Goal: Transaction & Acquisition: Purchase product/service

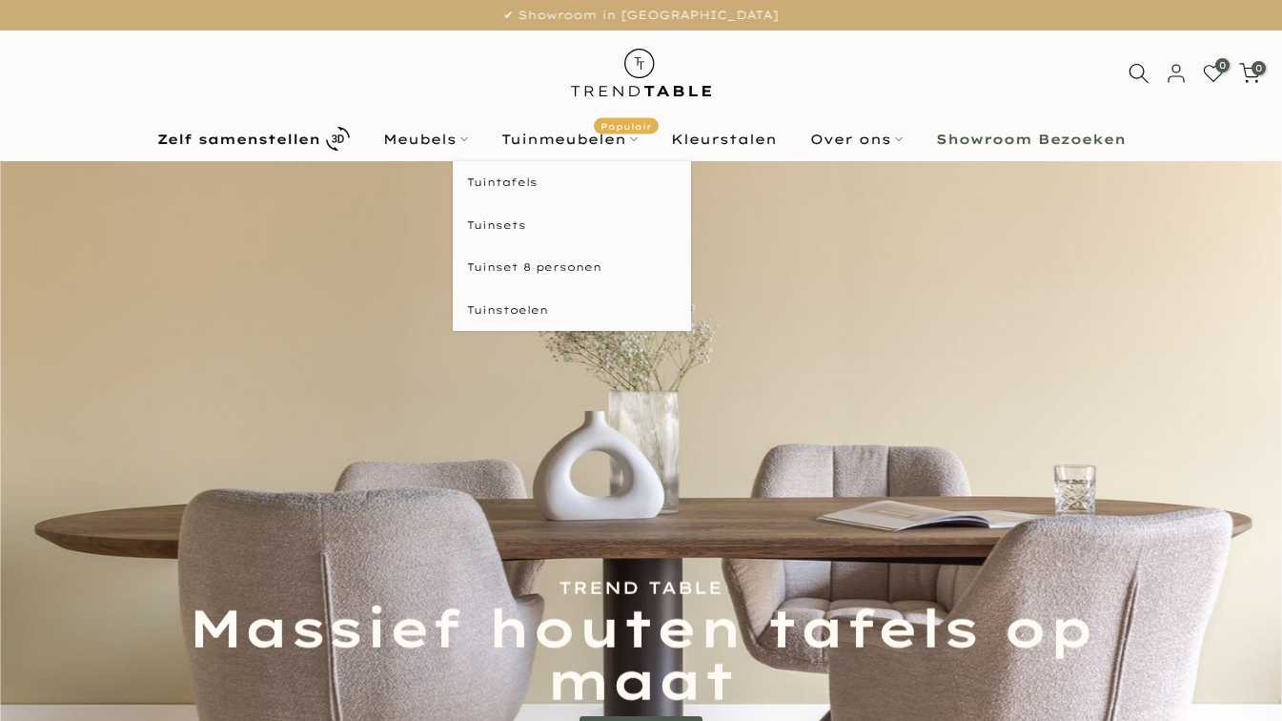
click at [579, 138] on link "Tuinmeubelen Populair" at bounding box center [569, 139] width 170 height 23
click at [526, 181] on link "Tuintafels" at bounding box center [572, 182] width 238 height 43
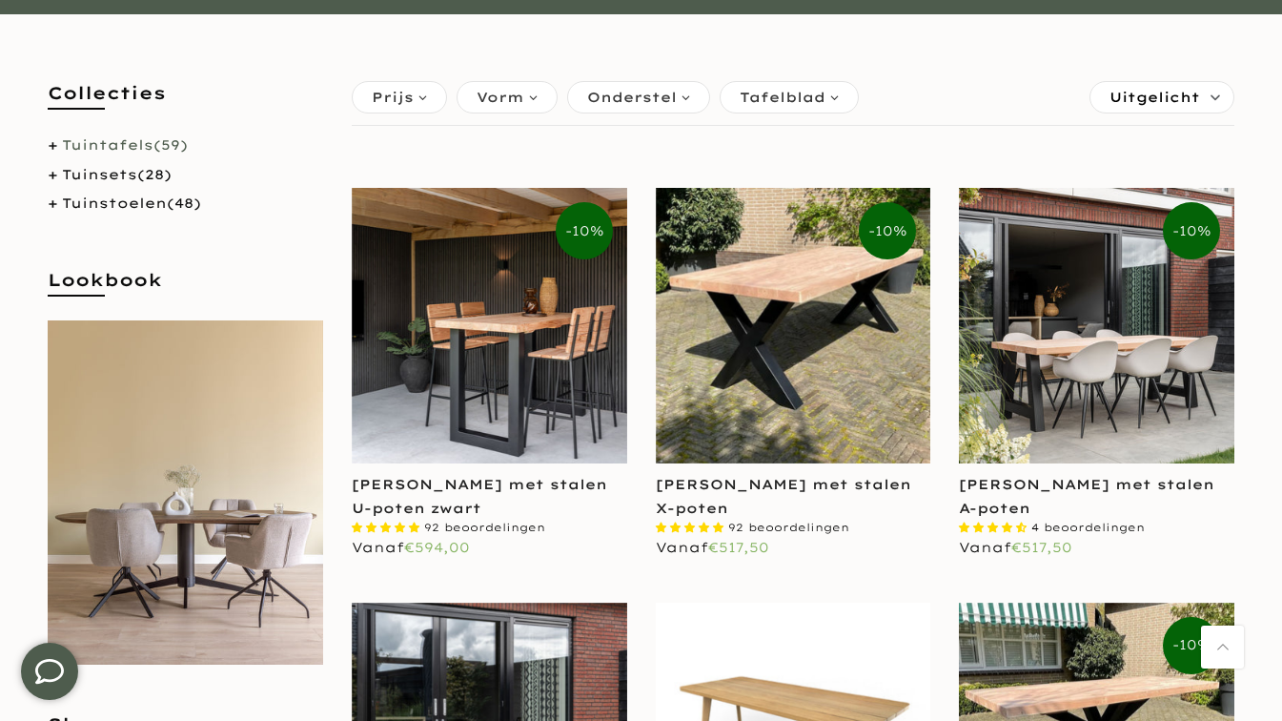
scroll to position [332, 0]
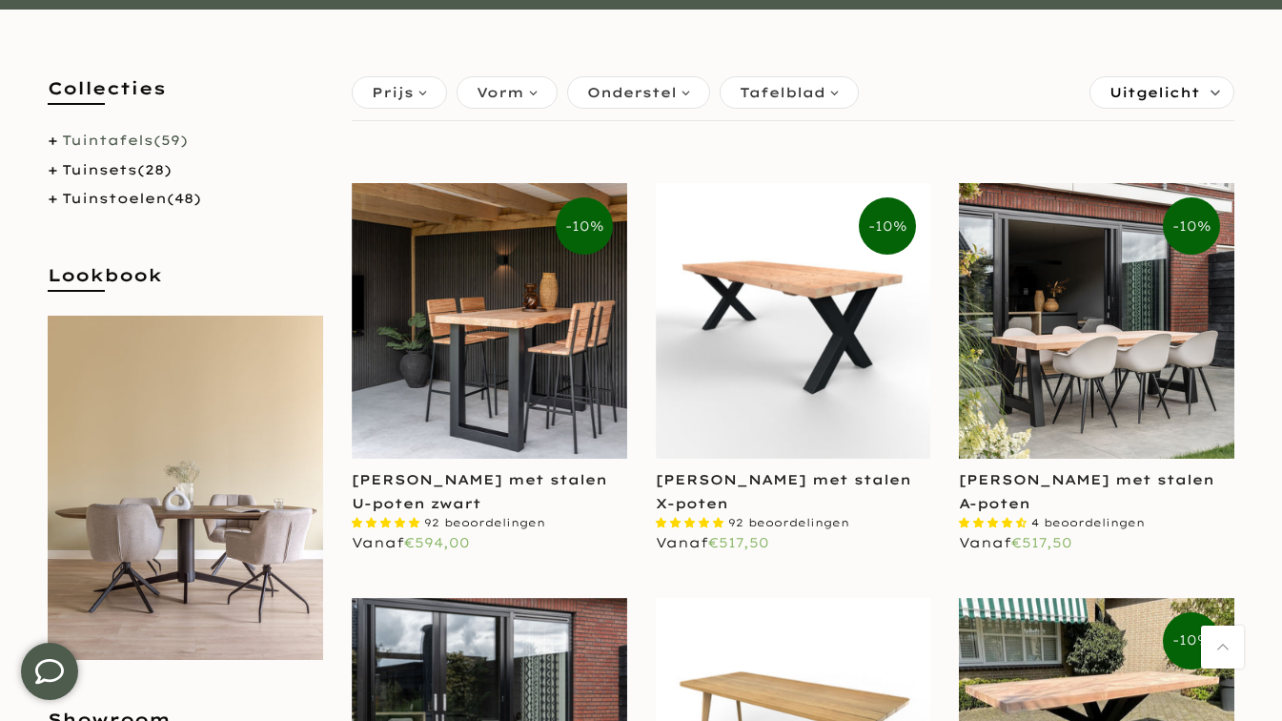
click at [779, 455] on img at bounding box center [794, 321] width 276 height 276
